Goal: Task Accomplishment & Management: Manage account settings

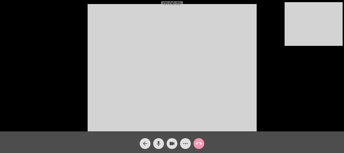
click at [230, 10] on video at bounding box center [172, 67] width 169 height 127
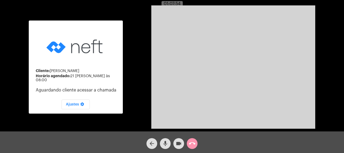
click at [200, 145] on div "arrow_back mic videocam call_end" at bounding box center [172, 142] width 344 height 22
click at [193, 146] on mat-icon "call_end" at bounding box center [192, 143] width 6 height 6
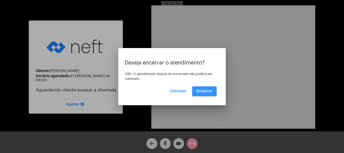
click at [211, 94] on button "Encerrar" at bounding box center [204, 91] width 24 height 10
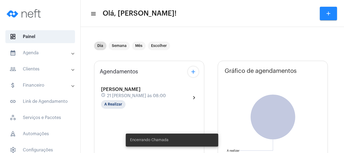
type input "[URL][DOMAIN_NAME]"
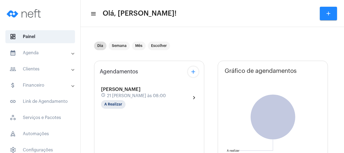
click at [122, 86] on div "[PERSON_NAME] schedule 21 [PERSON_NAME] às 08:00 A Realizar chevron_right" at bounding box center [149, 97] width 99 height 25
click at [131, 93] on span "21 [PERSON_NAME] às 08:00" at bounding box center [136, 95] width 59 height 5
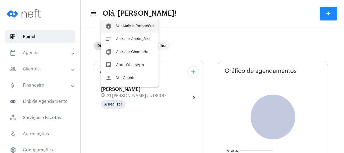
click at [140, 28] on button "info Ver Mais Informações" at bounding box center [130, 26] width 58 height 13
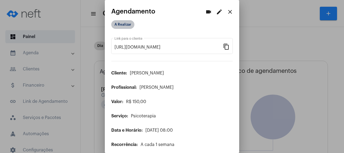
click at [129, 24] on mat-chip "A Realizar" at bounding box center [122, 24] width 23 height 9
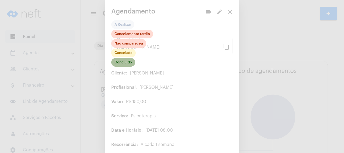
click at [125, 63] on mat-chip "Concluído" at bounding box center [123, 62] width 24 height 9
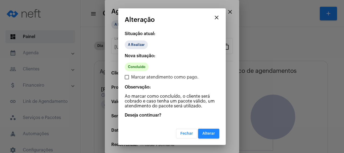
click at [215, 132] on span "Alterar" at bounding box center [209, 133] width 13 height 4
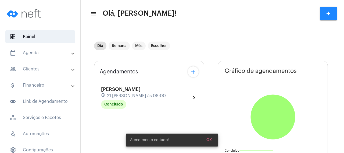
click at [32, 69] on mat-panel-title "people_outline Clientes" at bounding box center [41, 69] width 62 height 6
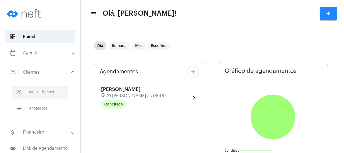
click at [43, 90] on span "people_outline Meus Clientes" at bounding box center [40, 92] width 57 height 13
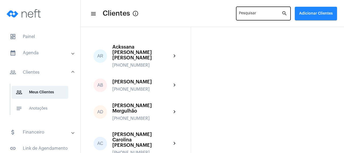
click at [239, 14] on input "Pesquisar" at bounding box center [260, 14] width 43 height 4
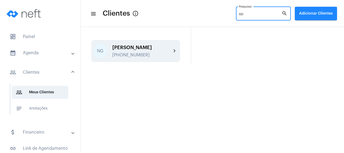
type input "nir"
click at [148, 49] on div "[PERSON_NAME]" at bounding box center [141, 47] width 59 height 5
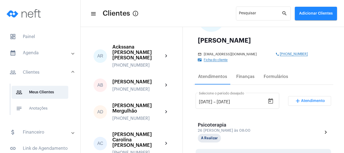
scroll to position [52, 0]
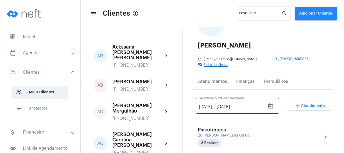
click at [273, 105] on icon "Open calendar" at bounding box center [271, 105] width 5 height 5
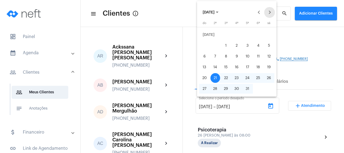
click at [270, 12] on button "Next month" at bounding box center [270, 12] width 11 height 11
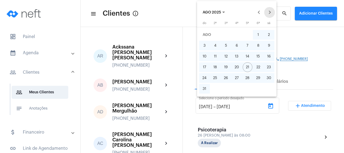
click at [270, 12] on button "Next month" at bounding box center [270, 12] width 11 height 11
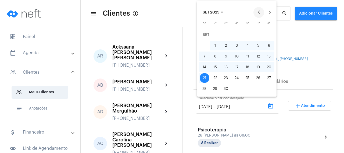
click at [258, 12] on button "Previous month" at bounding box center [259, 12] width 11 height 11
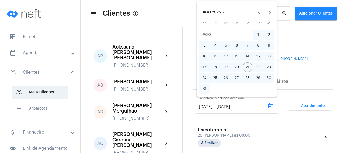
click at [262, 132] on div at bounding box center [172, 76] width 344 height 153
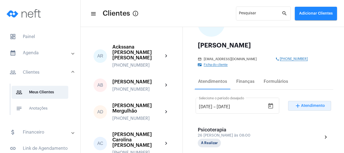
click at [310, 105] on span "Atendimento" at bounding box center [313, 106] width 24 height 4
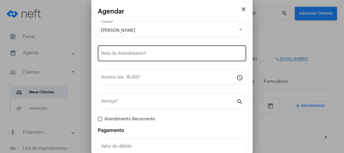
click at [148, 54] on input "Data do Atendimento *" at bounding box center [172, 54] width 142 height 5
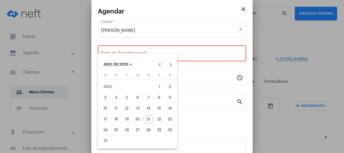
click at [287, 126] on div at bounding box center [172, 76] width 344 height 153
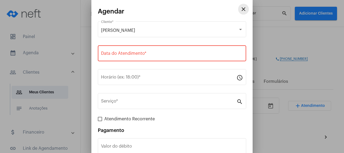
click at [242, 9] on mat-icon "close" at bounding box center [244, 9] width 6 height 6
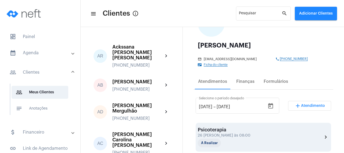
click at [305, 137] on div "Psicoterapia 26 [PERSON_NAME] às 08:00 A Realizar chevron_right" at bounding box center [263, 137] width 131 height 20
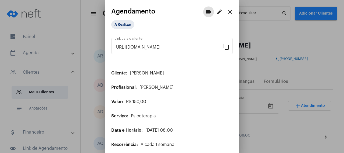
scroll to position [19, 0]
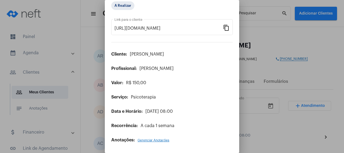
click at [262, 126] on div at bounding box center [172, 76] width 344 height 153
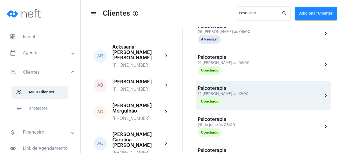
scroll to position [129, 0]
